Goal: Task Accomplishment & Management: Complete application form

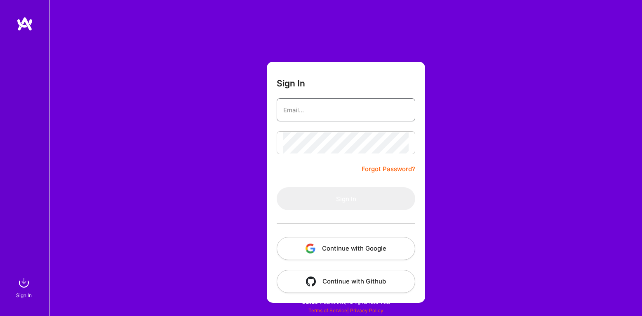
type input "[PERSON_NAME][EMAIL_ADDRESS][DOMAIN_NAME]"
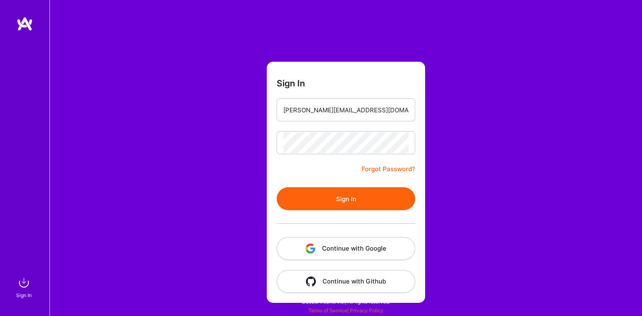
click at [344, 194] on button "Sign In" at bounding box center [345, 198] width 138 height 23
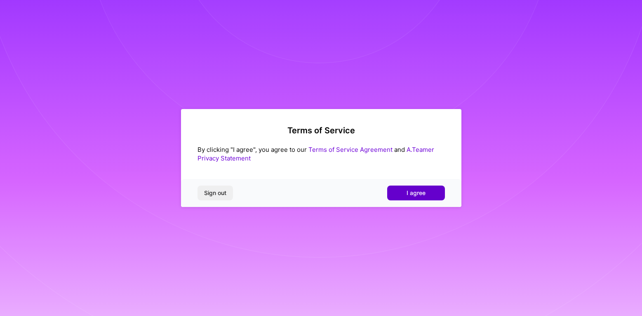
click at [401, 189] on button "I agree" at bounding box center [416, 193] width 58 height 15
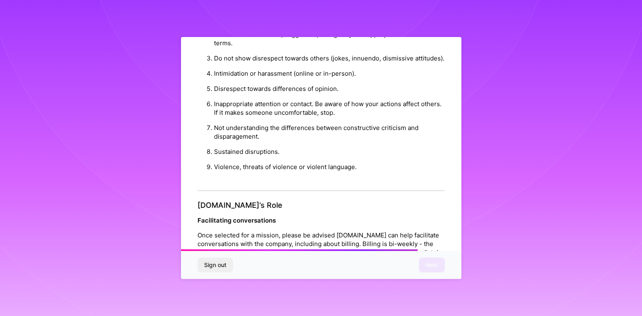
scroll to position [891, 0]
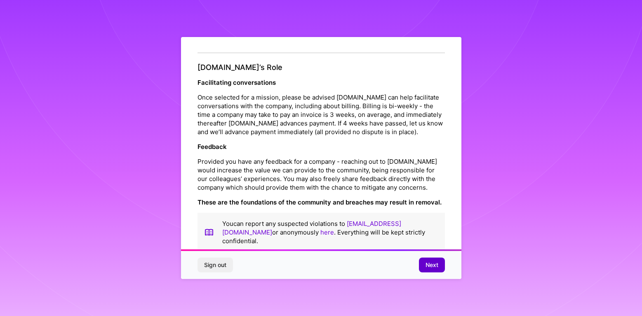
click at [423, 264] on button "Next" at bounding box center [432, 265] width 26 height 15
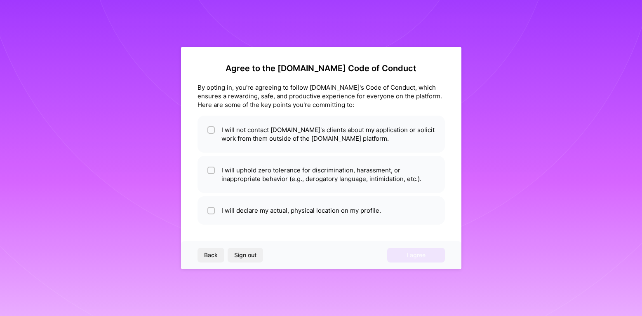
scroll to position [0, 0]
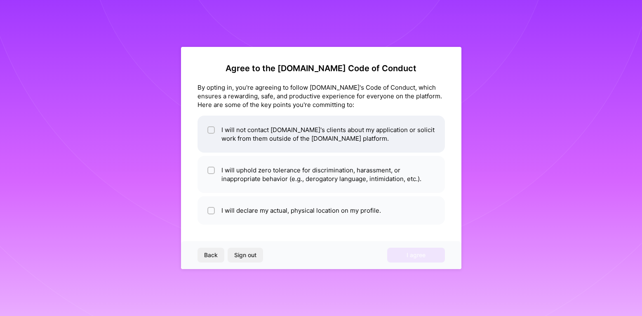
click at [278, 146] on li "I will not contact [DOMAIN_NAME]'s clients about my application or solicit work…" at bounding box center [320, 134] width 247 height 37
checkbox input "true"
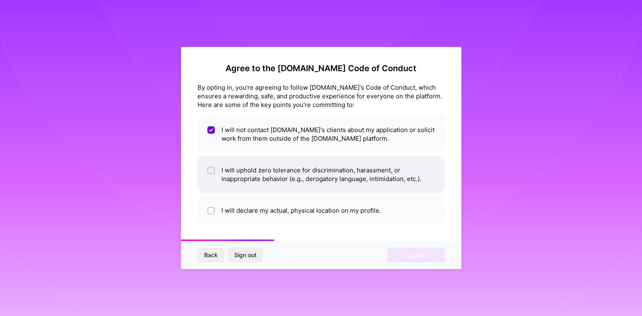
click at [241, 173] on li "I will uphold zero tolerance for discrimination, harassment, or inappropriate b…" at bounding box center [320, 174] width 247 height 37
checkbox input "true"
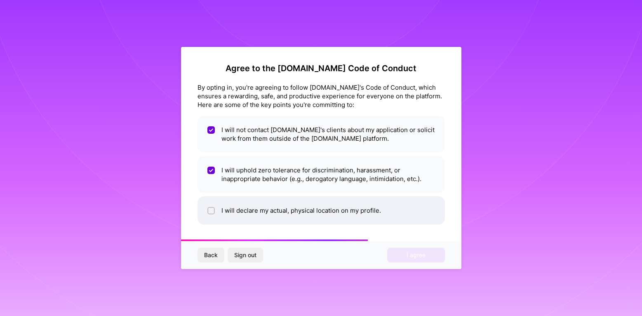
click at [227, 216] on li "I will declare my actual, physical location on my profile." at bounding box center [320, 211] width 247 height 28
checkbox input "true"
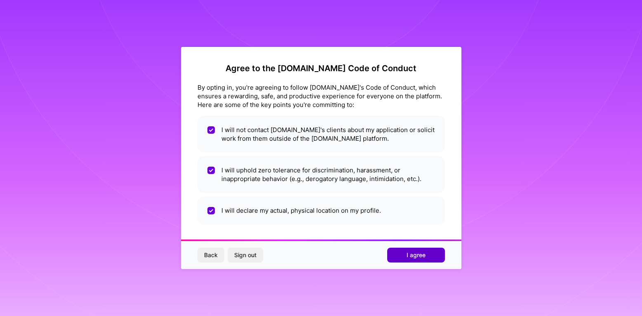
click at [409, 257] on span "I agree" at bounding box center [415, 255] width 19 height 8
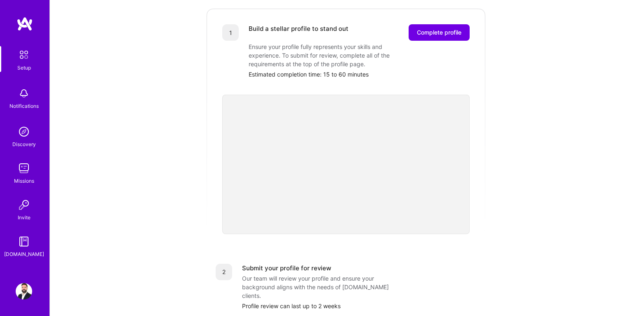
scroll to position [56, 0]
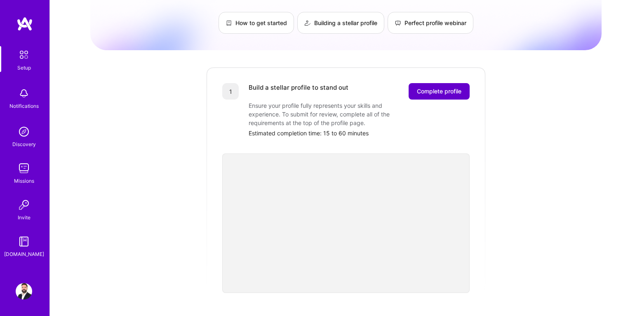
click at [426, 87] on button "Complete profile" at bounding box center [438, 91] width 61 height 16
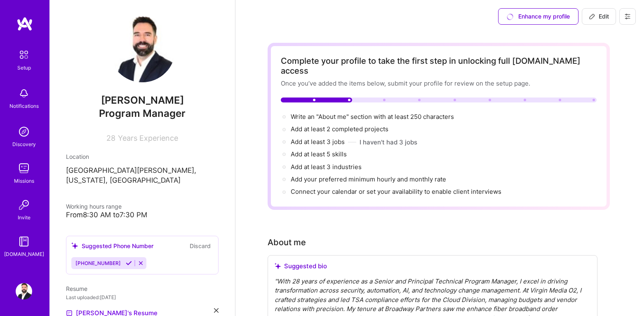
click at [160, 47] on img at bounding box center [142, 49] width 66 height 66
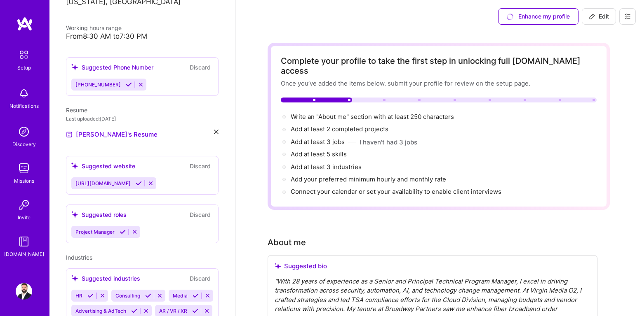
scroll to position [187, 0]
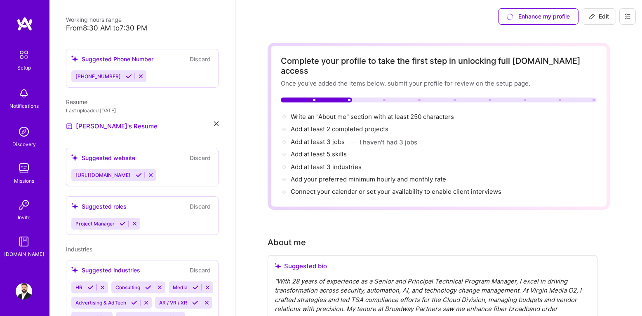
click at [180, 218] on div "Project Manager" at bounding box center [142, 224] width 142 height 12
click at [120, 221] on icon at bounding box center [122, 224] width 6 height 6
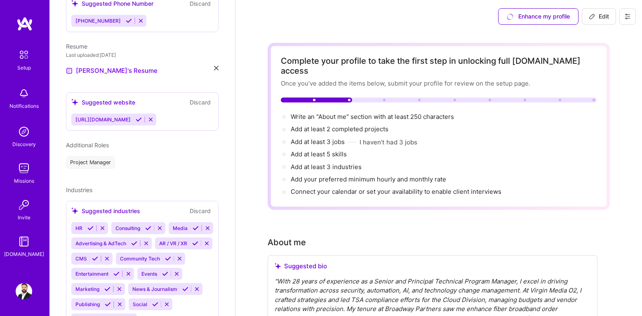
scroll to position [305, 0]
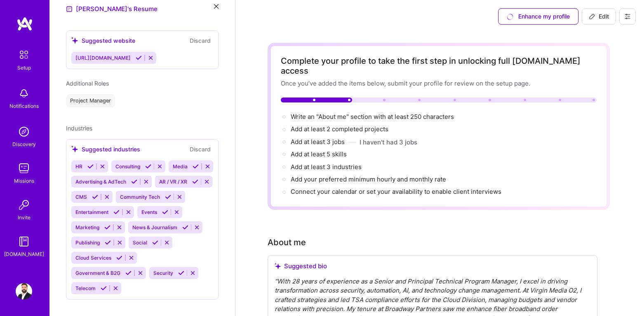
click at [194, 164] on icon at bounding box center [195, 167] width 6 height 6
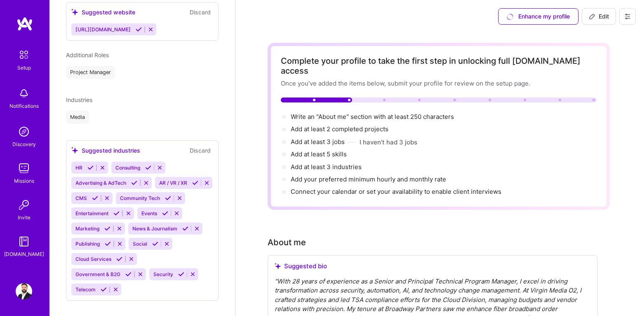
scroll to position [334, 0]
click at [119, 255] on icon at bounding box center [119, 258] width 6 height 6
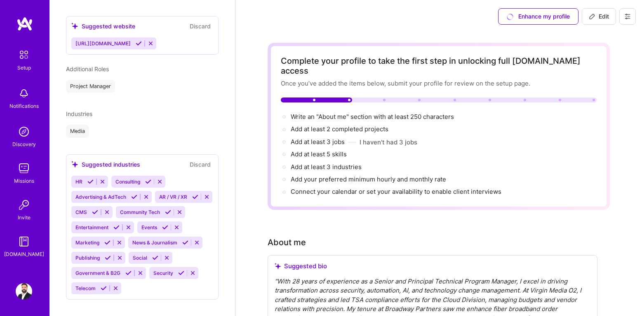
click at [102, 286] on icon at bounding box center [104, 289] width 6 height 6
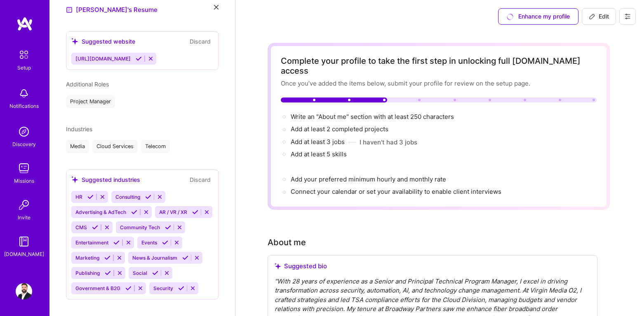
click at [178, 286] on icon at bounding box center [181, 289] width 6 height 6
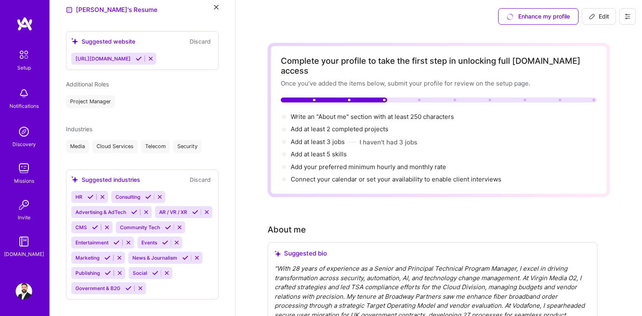
click at [146, 194] on icon at bounding box center [148, 197] width 6 height 6
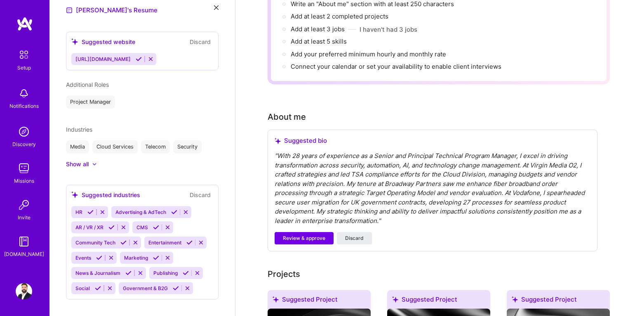
scroll to position [114, 0]
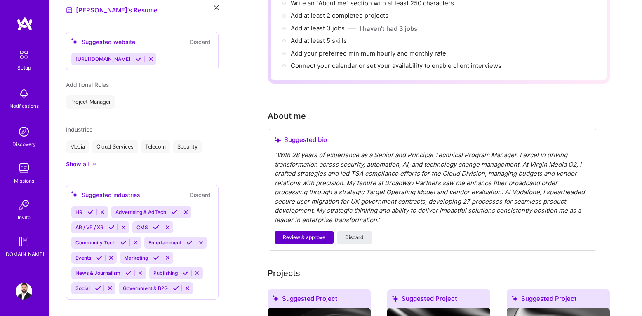
click at [311, 232] on button "Review & approve" at bounding box center [303, 238] width 59 height 12
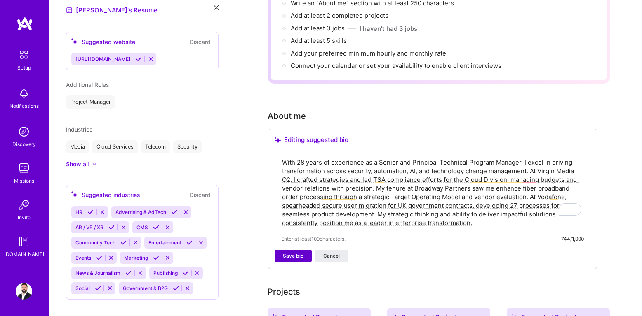
click at [303, 250] on button "Save bio" at bounding box center [292, 256] width 37 height 12
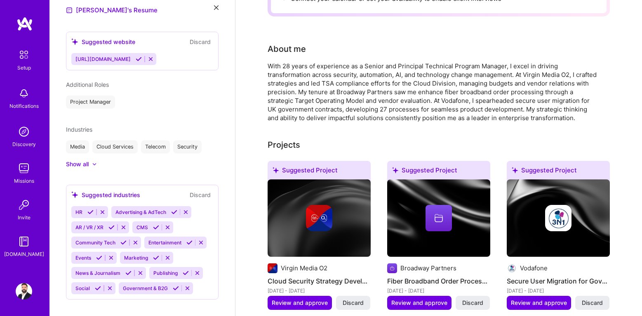
scroll to position [199, 0]
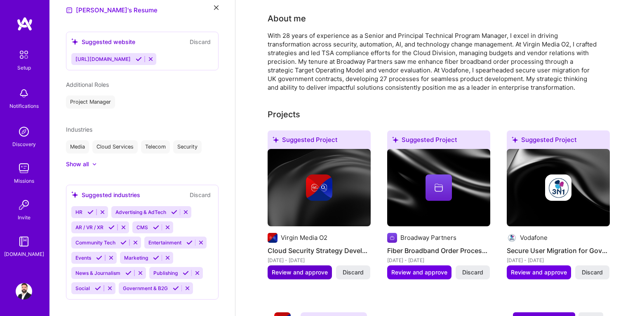
click at [302, 269] on span "Review and approve" at bounding box center [300, 273] width 56 height 8
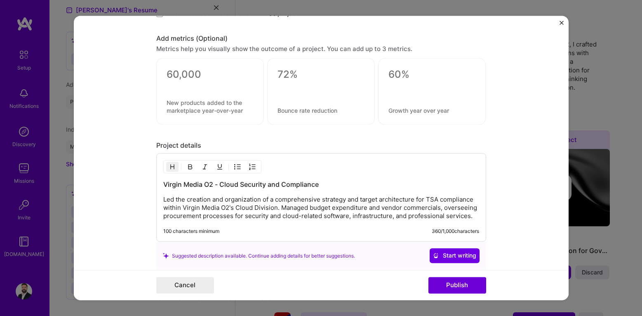
scroll to position [586, 0]
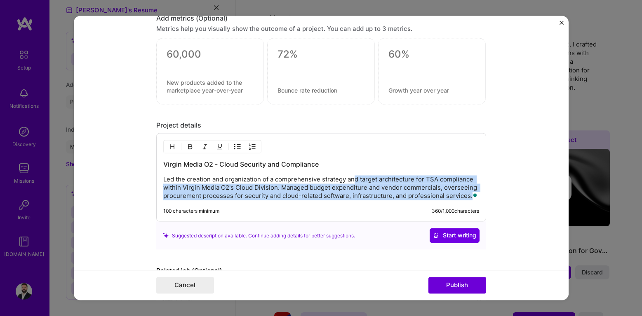
drag, startPoint x: 355, startPoint y: 178, endPoint x: 358, endPoint y: 206, distance: 29.0
click at [358, 206] on div "Virgin Media O2 - Cloud Security and Compliance Led the creation and organizati…" at bounding box center [321, 178] width 330 height 89
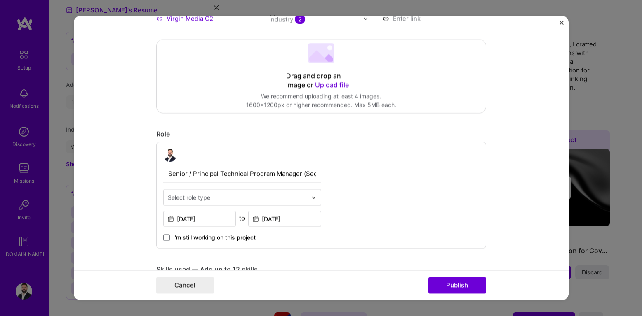
scroll to position [0, 0]
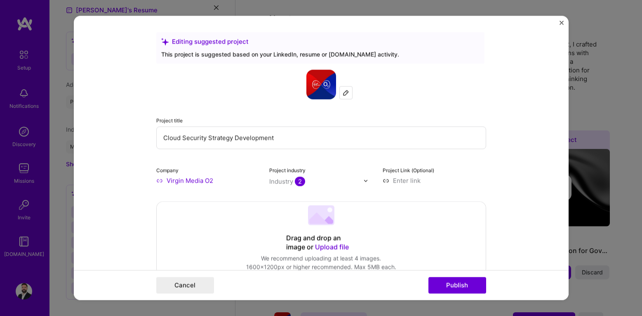
click at [562, 25] on button "Close" at bounding box center [561, 25] width 4 height 9
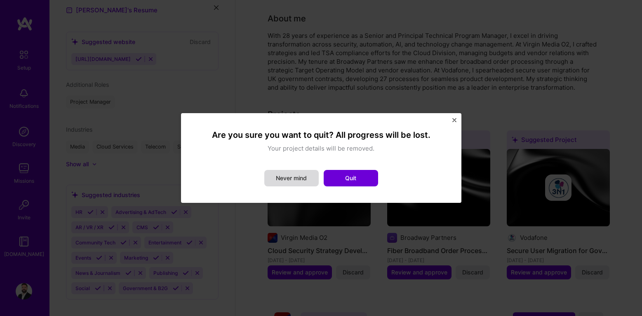
click at [301, 183] on button "Never mind" at bounding box center [291, 178] width 54 height 16
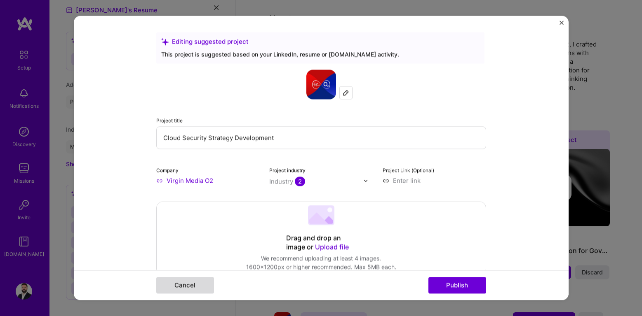
click at [206, 284] on button "Cancel" at bounding box center [185, 286] width 58 height 16
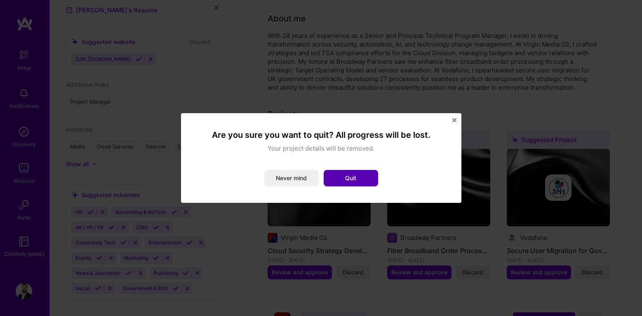
click at [363, 182] on button "Quit" at bounding box center [350, 178] width 54 height 16
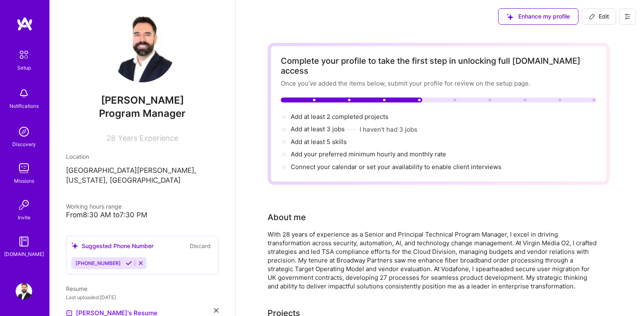
click at [624, 15] on icon at bounding box center [627, 16] width 7 height 7
click at [598, 52] on button "Payment method" at bounding box center [605, 56] width 62 height 21
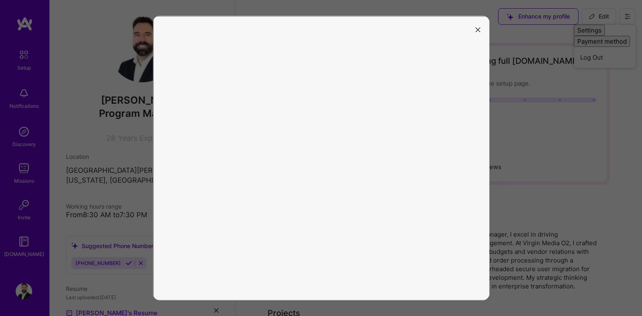
click at [482, 33] on button "modal" at bounding box center [478, 29] width 10 height 14
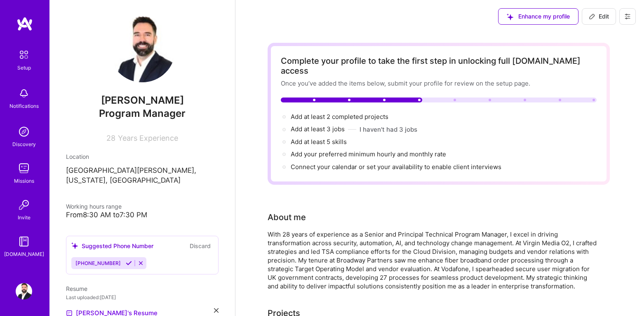
click at [25, 130] on img at bounding box center [24, 132] width 16 height 16
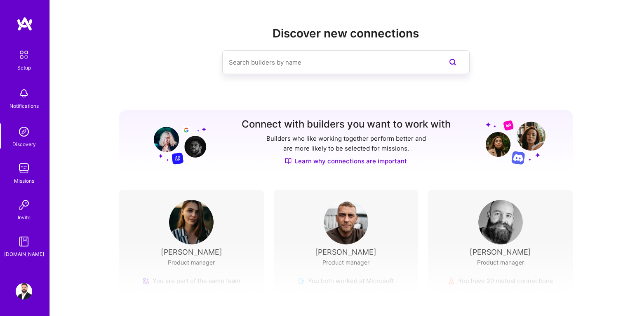
click at [19, 52] on img at bounding box center [23, 54] width 17 height 17
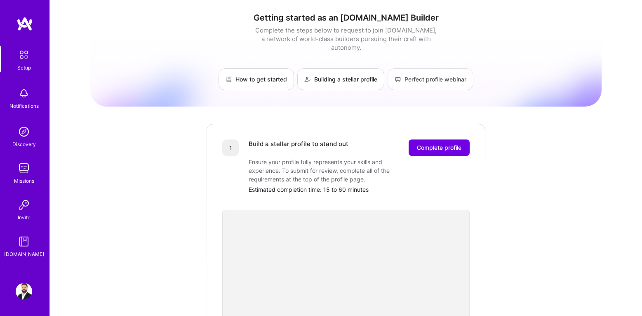
click at [407, 69] on link "Perfect profile webinar" at bounding box center [430, 79] width 86 height 22
click at [24, 96] on img at bounding box center [24, 93] width 16 height 16
click at [19, 137] on img at bounding box center [24, 132] width 16 height 16
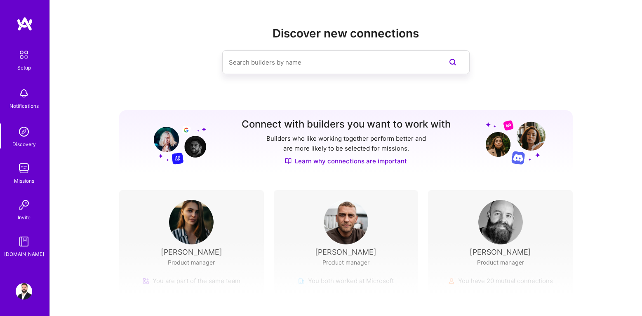
click at [249, 65] on input at bounding box center [329, 62] width 201 height 21
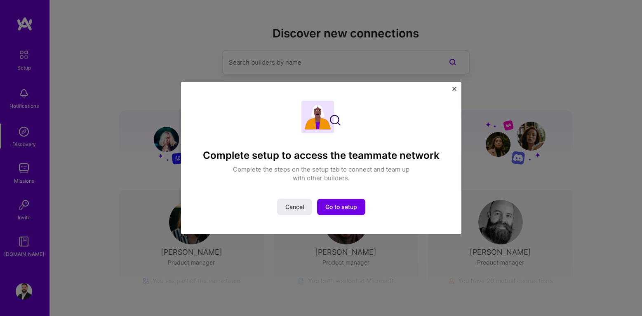
click at [454, 89] on img "Close" at bounding box center [454, 89] width 4 height 4
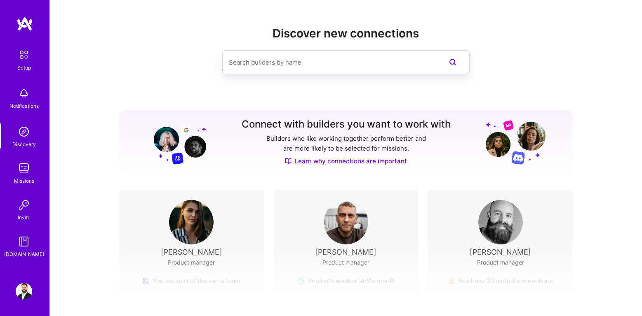
scroll to position [77, 0]
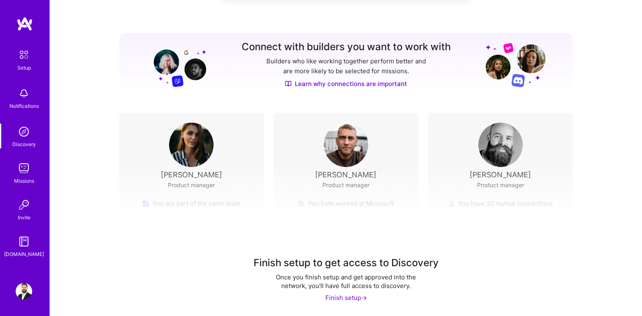
click at [28, 173] on img at bounding box center [24, 168] width 16 height 16
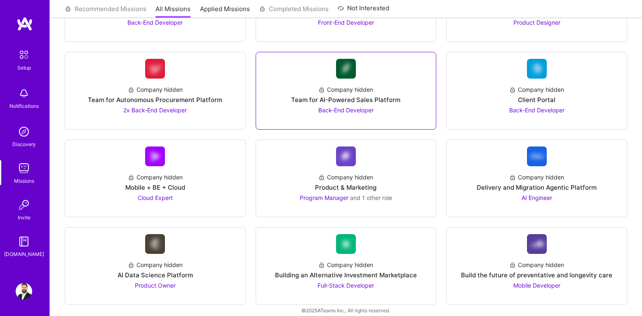
scroll to position [1195, 0]
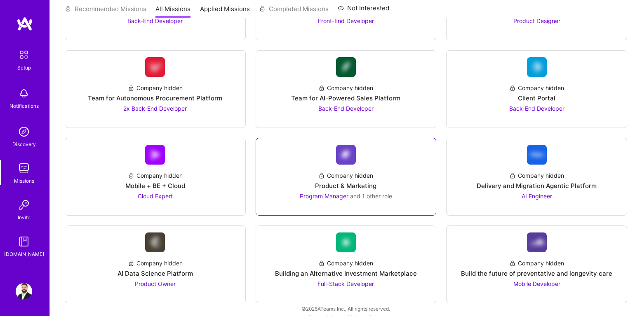
click at [331, 190] on div "Product & Marketing" at bounding box center [345, 186] width 61 height 9
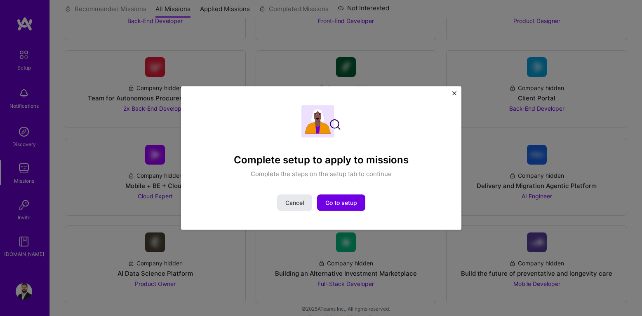
click at [309, 205] on button "Cancel" at bounding box center [294, 202] width 35 height 16
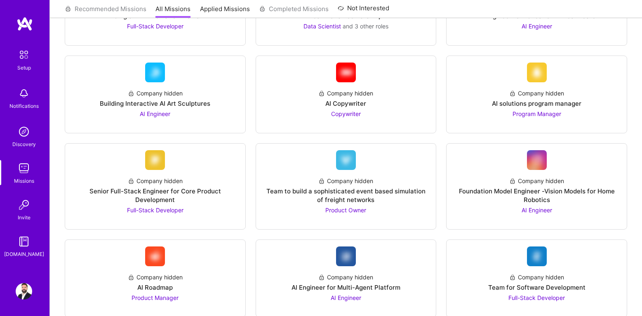
scroll to position [0, 0]
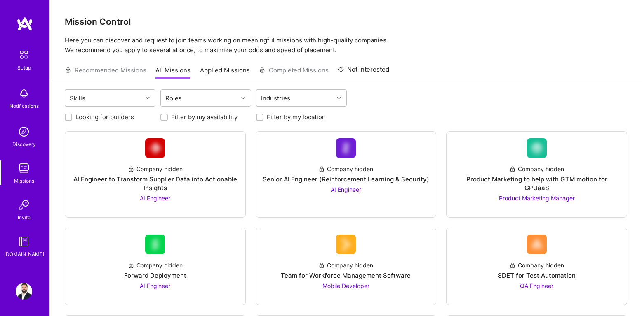
click at [239, 70] on link "Applied Missions" at bounding box center [225, 73] width 50 height 14
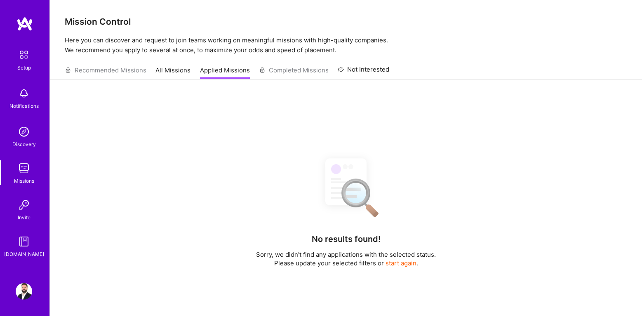
click at [163, 70] on link "All Missions" at bounding box center [172, 73] width 35 height 14
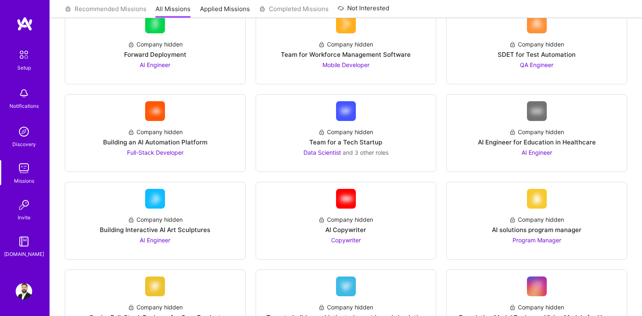
scroll to position [222, 0]
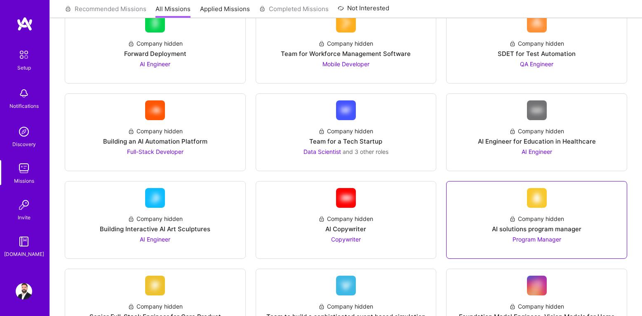
click at [531, 225] on div "AI solutions program manager" at bounding box center [536, 229] width 89 height 9
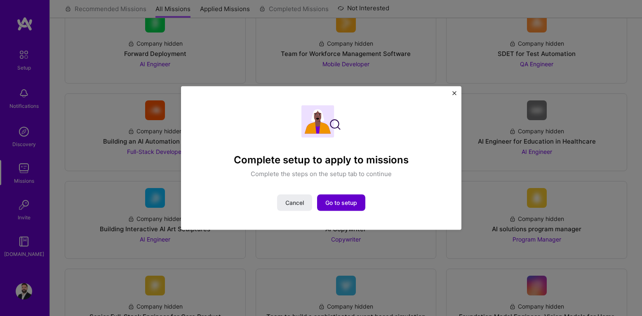
click at [333, 209] on button "Go to setup" at bounding box center [341, 202] width 48 height 16
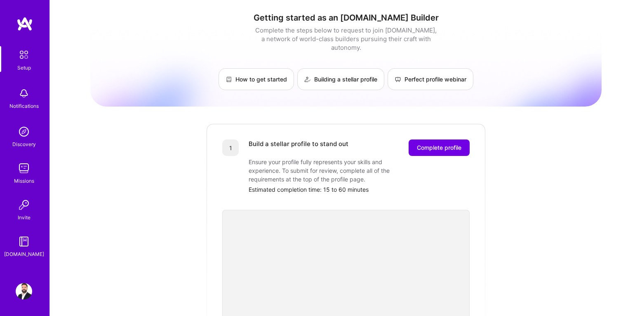
scroll to position [67, 0]
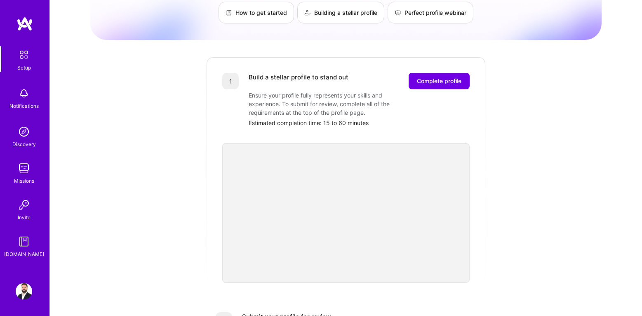
click at [380, 56] on div "1 Build a stellar profile to stand out Complete profile Ensure your profile ful…" at bounding box center [346, 169] width 280 height 227
